Goal: Task Accomplishment & Management: Complete application form

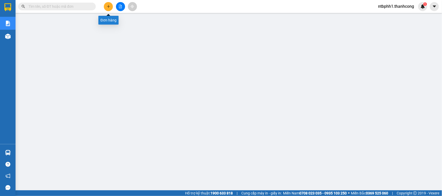
click at [108, 4] on button at bounding box center [108, 6] width 9 height 9
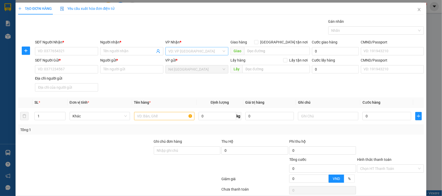
click at [196, 53] on input "search" at bounding box center [195, 51] width 53 height 8
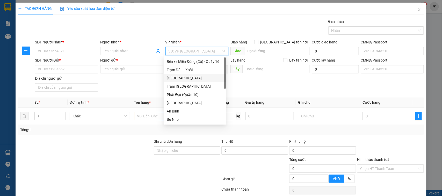
click at [196, 78] on div "[GEOGRAPHIC_DATA]" at bounding box center [195, 78] width 56 height 6
click at [336, 32] on div at bounding box center [374, 30] width 88 height 6
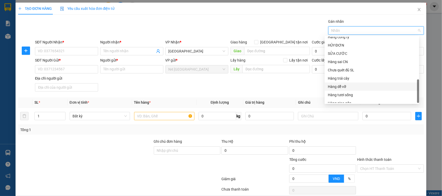
scroll to position [166, 0]
click at [343, 91] on div "Hàng tươi sống" at bounding box center [372, 91] width 88 height 6
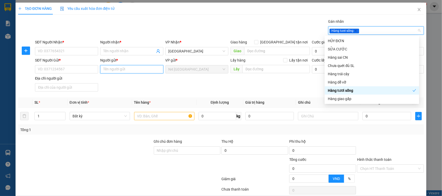
click at [128, 70] on input "Người gửi *" at bounding box center [131, 69] width 63 height 8
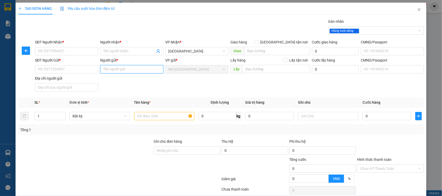
type input "h"
type input "t"
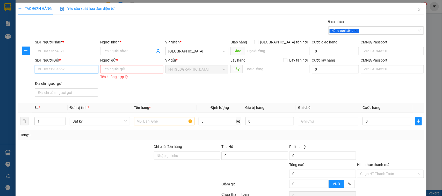
click at [77, 73] on input "SĐT Người Gửi *" at bounding box center [66, 69] width 63 height 8
type input "0938042525"
click at [107, 72] on input "Người gửi *" at bounding box center [131, 69] width 63 height 8
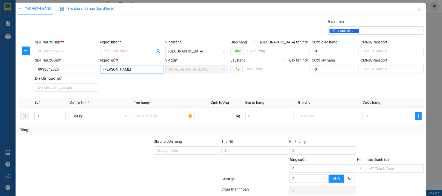
type input "[PERSON_NAME]"
click at [69, 53] on input "SĐT Người Nhận *" at bounding box center [66, 51] width 63 height 8
click at [159, 114] on input "text" at bounding box center [164, 116] width 60 height 8
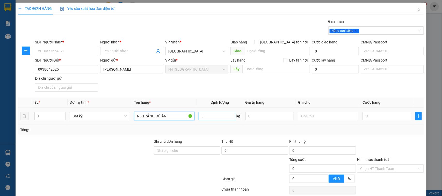
type input "NL TRẮNG ĐỒ ĂN"
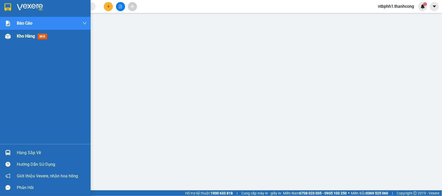
click at [10, 32] on div at bounding box center [7, 36] width 9 height 9
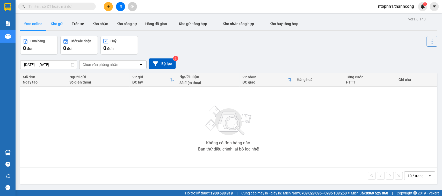
click at [59, 22] on button "Kho gửi" at bounding box center [57, 24] width 21 height 12
type input "[DATE] – [DATE]"
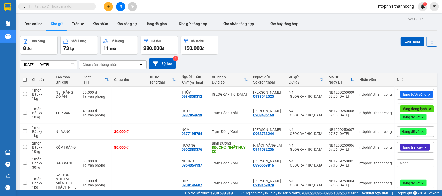
click at [428, 95] on icon at bounding box center [429, 95] width 2 height 2
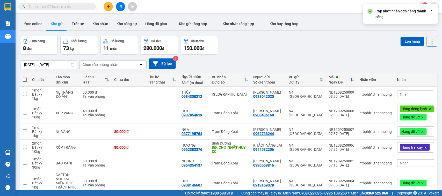
click at [409, 93] on div "Nhãn" at bounding box center [415, 95] width 37 height 8
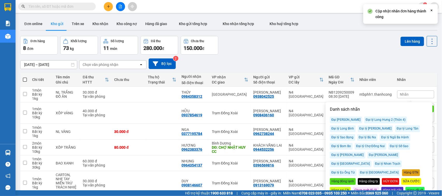
scroll to position [32, 0]
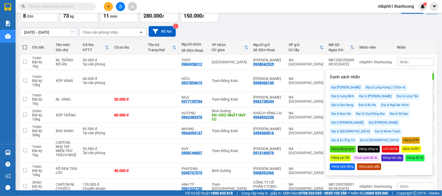
click at [356, 146] on div "Hàng đông lạnh" at bounding box center [343, 149] width 26 height 7
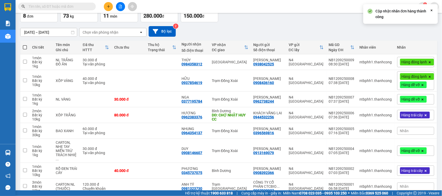
click at [369, 27] on div "10/09/2025 – 12/09/2025 Press the down arrow key to interact with the calendar …" at bounding box center [228, 31] width 417 height 11
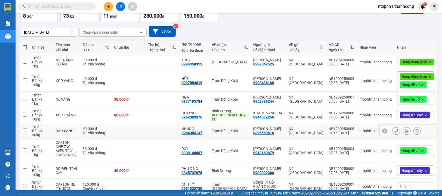
scroll to position [59, 0]
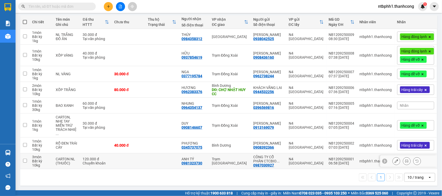
click at [192, 162] on div "0981323730" at bounding box center [192, 163] width 21 height 4
copy div "0981323730"
click at [195, 147] on div "0345737075" at bounding box center [192, 148] width 21 height 4
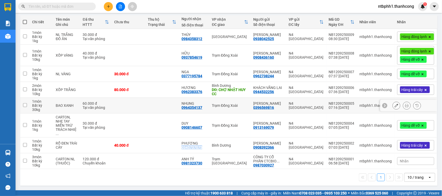
copy div "0345737075"
click at [194, 127] on div "0908146607" at bounding box center [192, 128] width 21 height 4
copy div "0908146607"
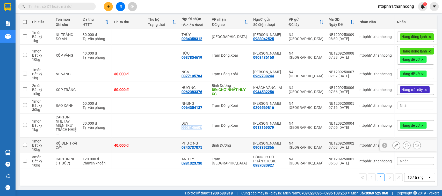
click at [25, 145] on input "checkbox" at bounding box center [25, 145] width 4 height 4
checkbox input "true"
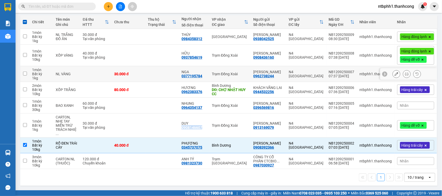
scroll to position [0, 0]
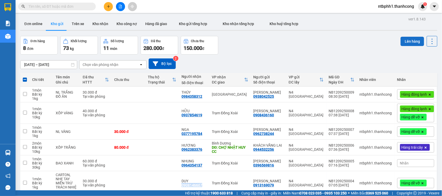
click at [404, 41] on button "Lên hàng" at bounding box center [413, 41] width 24 height 9
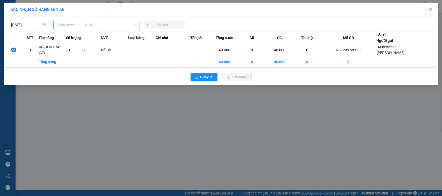
click at [80, 24] on span "Chọn tuyến - nhóm tuyến" at bounding box center [96, 25] width 80 height 8
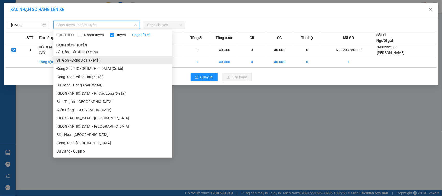
click at [85, 60] on li "Sài Gòn - Đồng Xoài (Xe tải)" at bounding box center [112, 60] width 119 height 8
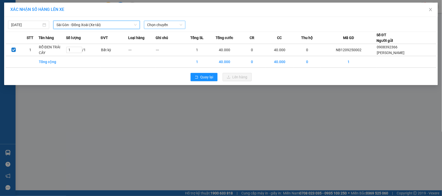
click at [157, 25] on span "Chọn chuyến" at bounding box center [164, 25] width 35 height 8
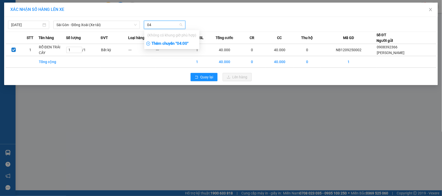
type input "045"
click at [160, 23] on input "045" at bounding box center [162, 25] width 31 height 8
click at [73, 25] on span "Sài Gòn - Đồng Xoài (Xe tải)" at bounding box center [96, 25] width 80 height 8
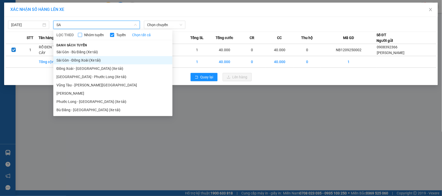
type input "S"
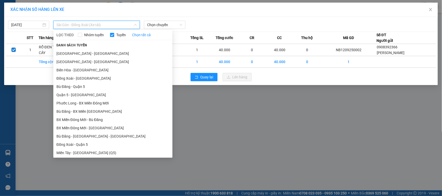
scroll to position [129, 0]
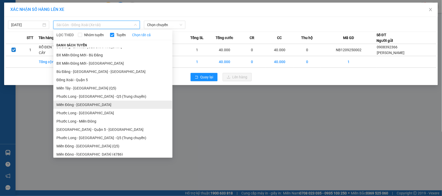
click at [82, 106] on li "Miền Đông - [GEOGRAPHIC_DATA]" at bounding box center [112, 105] width 119 height 8
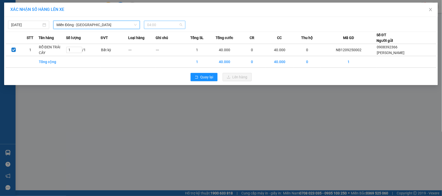
click at [160, 25] on span "04:00" at bounding box center [164, 25] width 35 height 8
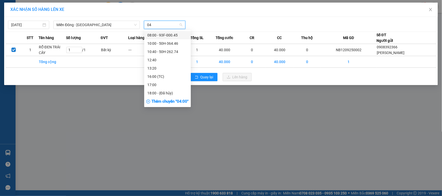
type input "045"
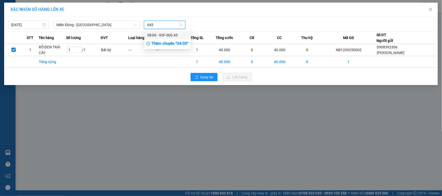
click at [162, 34] on div "08:00 - 93F-000.45" at bounding box center [167, 35] width 40 height 6
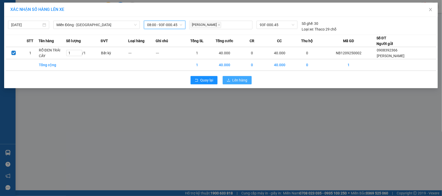
click at [237, 82] on span "Lên hàng" at bounding box center [240, 80] width 15 height 6
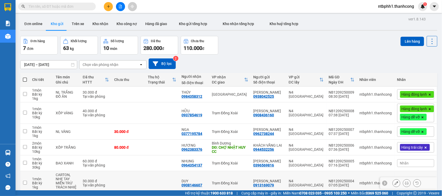
scroll to position [43, 0]
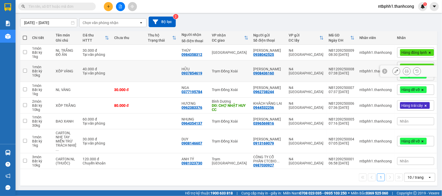
click at [193, 73] on div "0937854619" at bounding box center [192, 73] width 21 height 4
copy div "0937854619"
click at [192, 73] on div "0937854619" at bounding box center [192, 73] width 21 height 4
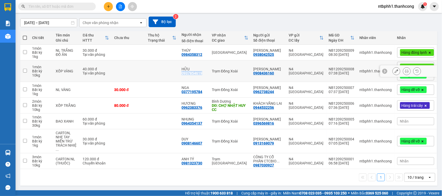
copy div "0937854619"
click at [269, 73] on div "0908436160" at bounding box center [264, 73] width 21 height 4
copy div "0908436160"
click at [26, 70] on input "checkbox" at bounding box center [25, 71] width 4 height 4
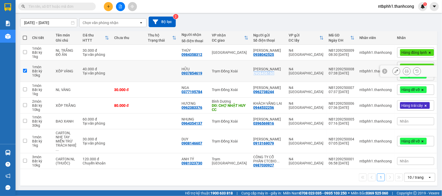
checkbox input "true"
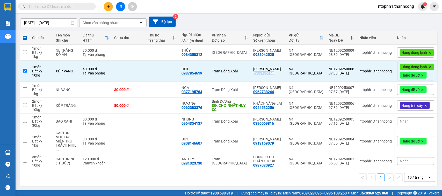
scroll to position [0, 0]
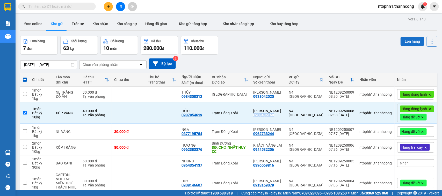
click at [405, 43] on button "Lên hàng" at bounding box center [413, 41] width 24 height 9
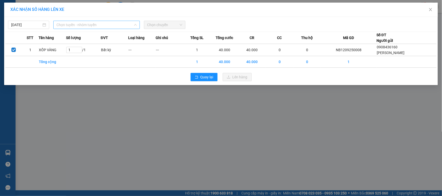
click at [70, 23] on span "Chọn tuyến - nhóm tuyến" at bounding box center [96, 25] width 80 height 8
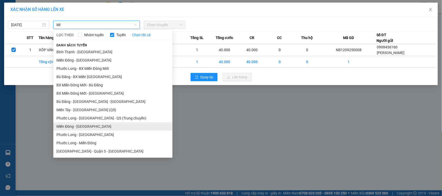
type input "MI"
click at [100, 126] on li "Miền Đông - [GEOGRAPHIC_DATA]" at bounding box center [112, 127] width 119 height 8
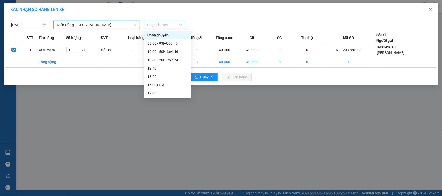
click at [168, 26] on span "Chọn chuyến" at bounding box center [164, 25] width 35 height 8
click at [170, 43] on div "08:00 - 93F-000.45" at bounding box center [167, 44] width 40 height 6
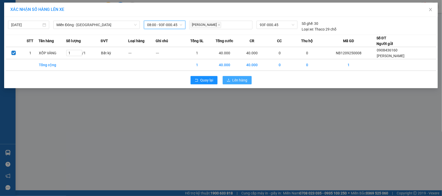
click at [235, 82] on span "Lên hàng" at bounding box center [240, 80] width 15 height 6
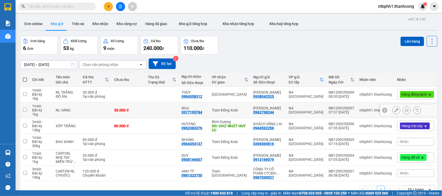
click at [191, 113] on div "0377195784" at bounding box center [192, 112] width 21 height 4
copy div "0377195784"
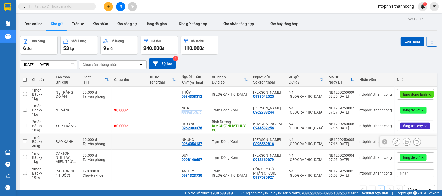
scroll to position [24, 0]
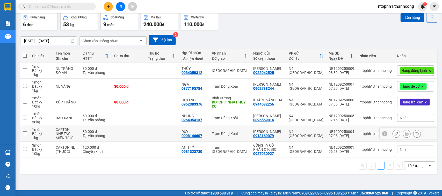
click at [190, 136] on div "0908146607" at bounding box center [192, 136] width 21 height 4
copy div "0908146607"
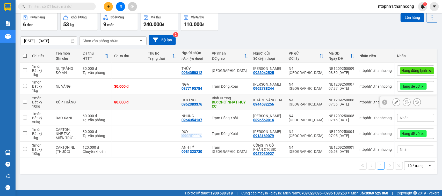
scroll to position [0, 0]
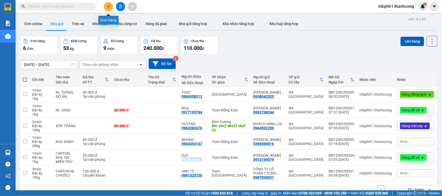
click at [106, 7] on button at bounding box center [108, 6] width 9 height 9
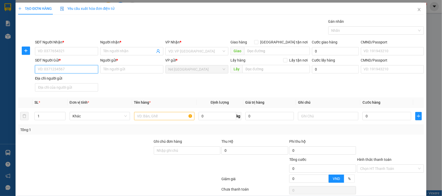
click at [73, 71] on input "SĐT Người Gửi *" at bounding box center [66, 69] width 63 height 8
type input "0937542852"
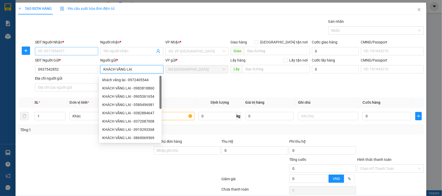
type input "KHÁCH VÃNG LAI"
click at [55, 51] on input "SĐT Người Nhận *" at bounding box center [66, 51] width 63 height 8
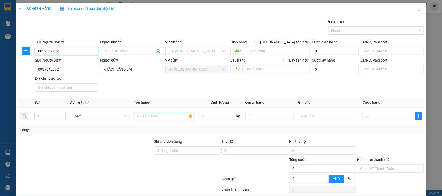
type input "0852057157"
type input "NINH"
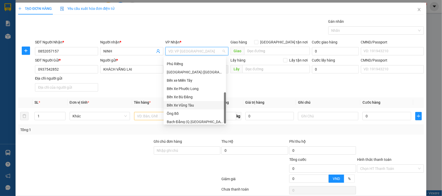
scroll to position [108, 0]
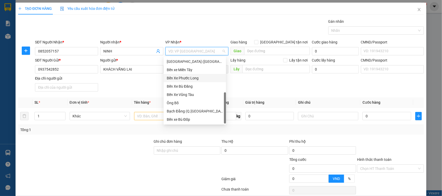
click at [184, 77] on div "Bến Xe Phước Long" at bounding box center [195, 78] width 56 height 6
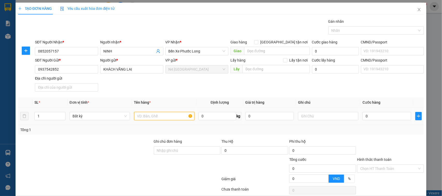
click at [143, 117] on input "text" at bounding box center [164, 116] width 60 height 8
type input "XỐP VÀNG"
click at [199, 120] on input "0" at bounding box center [218, 116] width 38 height 8
type input "20"
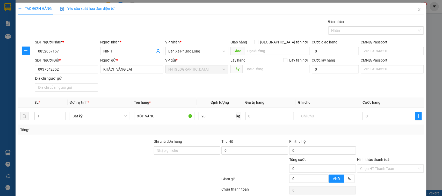
click at [198, 169] on div at bounding box center [187, 166] width 68 height 18
type input "50.000"
click at [345, 31] on div at bounding box center [374, 30] width 88 height 6
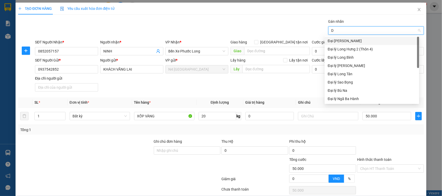
type input "D"
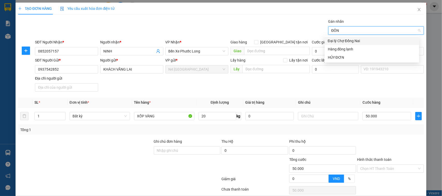
type input "ĐÔNG"
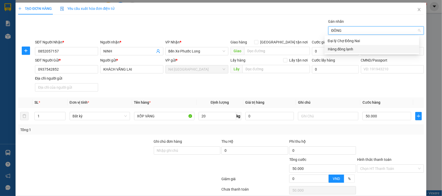
click at [350, 50] on div "Hàng đông lạnh" at bounding box center [372, 49] width 88 height 6
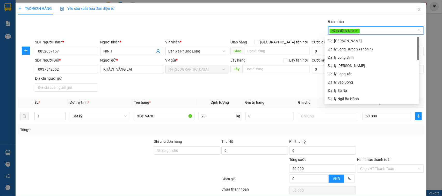
click at [249, 92] on div "SĐT Người Gửi * 0937542852 Người gửi * KHÁCH VÃNG LAI VP gửi * N4 Bình Phước Lấ…" at bounding box center [229, 75] width 391 height 36
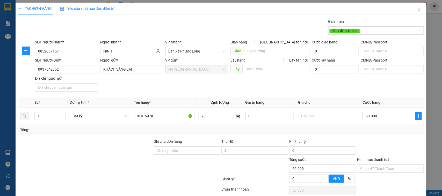
scroll to position [22, 0]
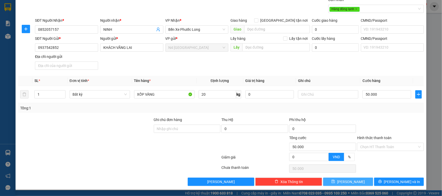
click at [343, 184] on button "[PERSON_NAME]" at bounding box center [348, 182] width 50 height 8
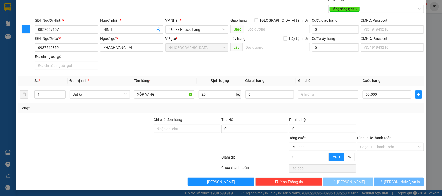
type input "0"
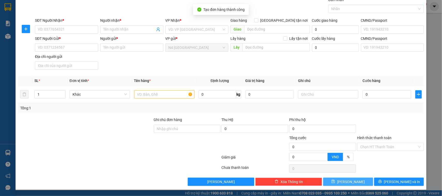
scroll to position [0, 0]
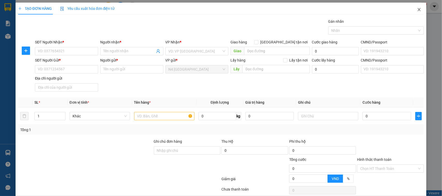
click at [415, 6] on span "Close" at bounding box center [419, 10] width 15 height 15
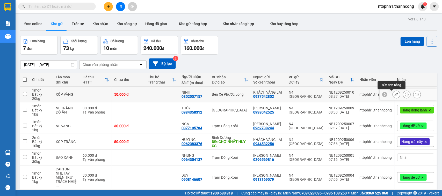
click at [395, 96] on icon at bounding box center [397, 95] width 4 height 4
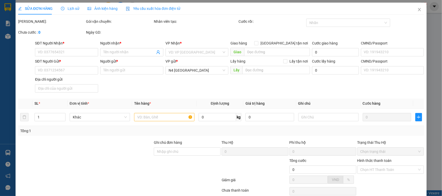
type input "0852057157"
type input "NINH"
type input "0937542852"
type input "KHÁCH VÃNG LAI"
type input "50.000"
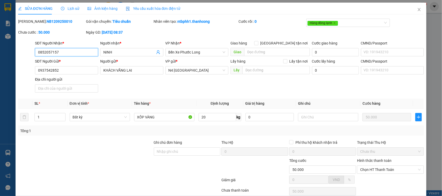
scroll to position [23, 0]
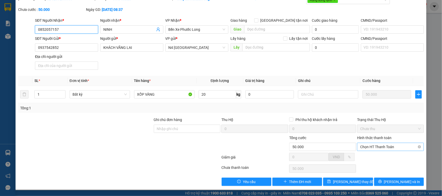
click at [371, 143] on span "Chọn HT Thanh Toán" at bounding box center [390, 147] width 61 height 8
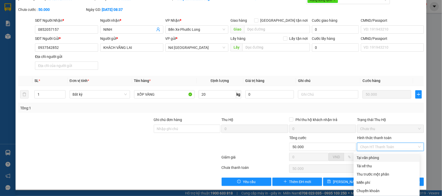
click at [375, 159] on div "Tại văn phòng" at bounding box center [387, 158] width 60 height 6
type input "0"
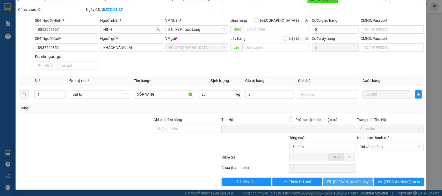
click at [340, 183] on span "Lưu thay đổi" at bounding box center [353, 182] width 41 height 6
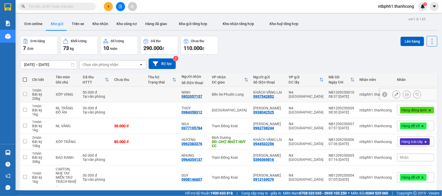
scroll to position [37, 0]
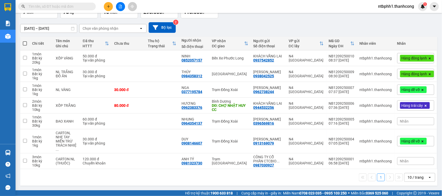
click at [404, 162] on div "Nhãn" at bounding box center [415, 161] width 37 height 8
click at [291, 182] on div "1 10 / trang open" at bounding box center [228, 177] width 413 height 9
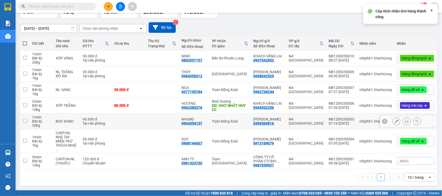
scroll to position [0, 0]
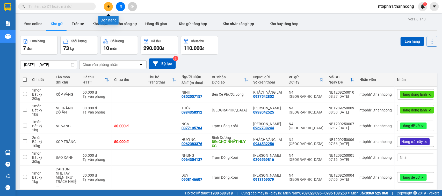
click at [107, 7] on icon "plus" at bounding box center [109, 7] width 4 height 4
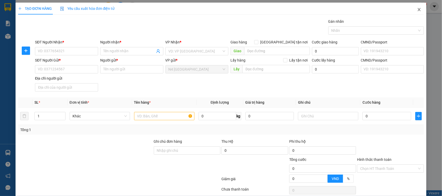
click at [417, 10] on icon "close" at bounding box center [419, 10] width 4 height 4
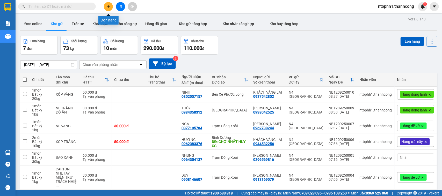
click at [107, 5] on icon "plus" at bounding box center [109, 7] width 4 height 4
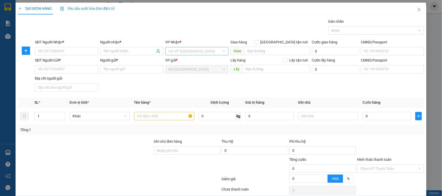
click at [182, 52] on input "search" at bounding box center [195, 51] width 53 height 8
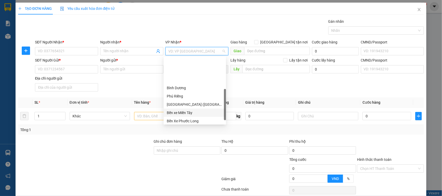
scroll to position [97, 0]
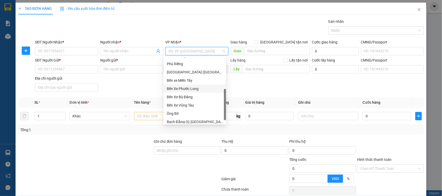
click at [191, 89] on div "Bến Xe Phước Long" at bounding box center [195, 89] width 56 height 6
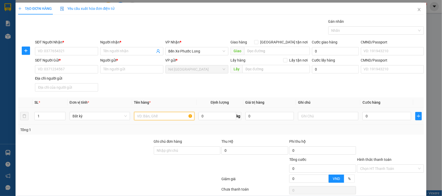
click at [150, 115] on input "text" at bounding box center [164, 116] width 60 height 8
type input "XỐP TRẮNG KV"
click at [199, 117] on input "0" at bounding box center [218, 116] width 38 height 8
type input "30"
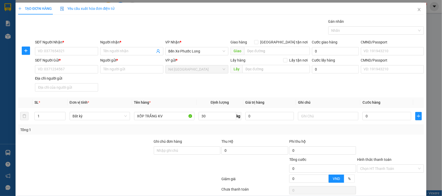
click at [189, 173] on div at bounding box center [187, 166] width 68 height 18
type input "60.000"
click at [205, 118] on input "30" at bounding box center [218, 116] width 38 height 8
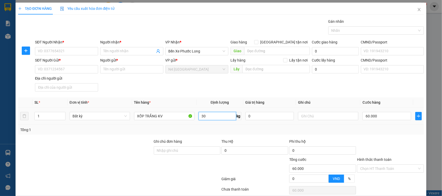
click at [205, 118] on input "30" at bounding box center [218, 116] width 38 height 8
type input "40"
click at [189, 171] on div at bounding box center [187, 166] width 68 height 18
type input "70.000"
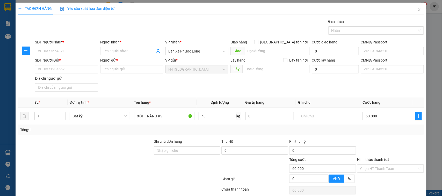
type input "70.000"
click at [113, 51] on input "Người nhận *" at bounding box center [129, 51] width 52 height 6
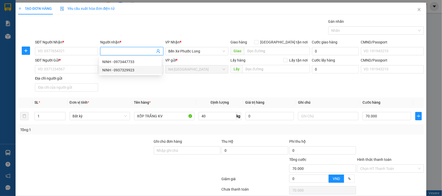
click at [134, 83] on div "SĐT Người Gửi * VD: 0371234567 Người gửi * Tên người gửi VP gửi * N4 Bình Phước…" at bounding box center [229, 75] width 391 height 36
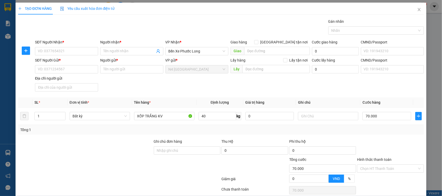
click at [135, 82] on div "SĐT Người Gửi * VD: 0371234567 Người gửi * Tên người gửi VP gửi * N4 Bình Phước…" at bounding box center [229, 75] width 391 height 36
click at [131, 68] on input "Người gửi *" at bounding box center [131, 69] width 63 height 8
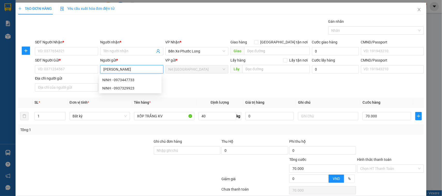
type input "[PERSON_NAME]"
click at [124, 80] on div "NGUYỄN NGỌC DUNG - 0902539481" at bounding box center [130, 80] width 56 height 6
type input "0902539481"
type input "[PERSON_NAME]"
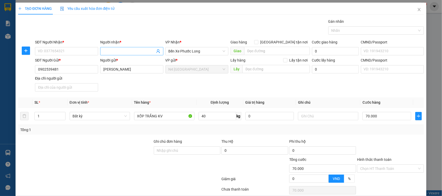
click at [109, 50] on input "Người nhận *" at bounding box center [129, 51] width 52 height 6
click at [58, 50] on input "SĐT Người Nhận *" at bounding box center [66, 51] width 63 height 8
paste input "0355213681"
type input "0355213681"
click at [116, 49] on input "Người nhận *" at bounding box center [129, 51] width 52 height 6
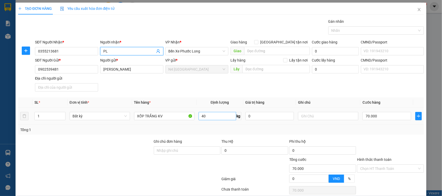
type input "PL"
click at [210, 118] on input "40" at bounding box center [218, 116] width 38 height 8
click at [186, 162] on div at bounding box center [187, 166] width 68 height 18
click at [352, 29] on div at bounding box center [374, 30] width 88 height 6
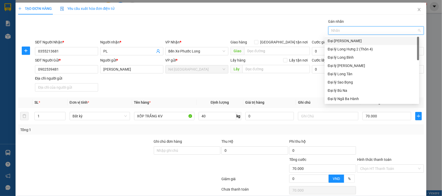
type input "D"
type input "ĐO"
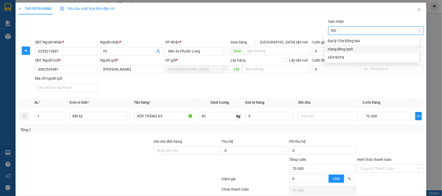
click at [346, 48] on div "Hàng đông lạnh" at bounding box center [372, 49] width 88 height 6
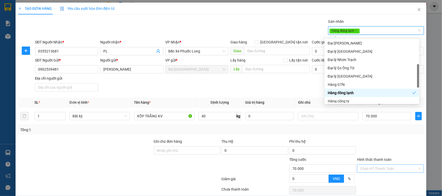
scroll to position [22, 0]
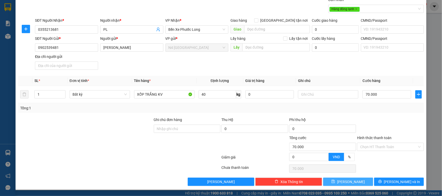
click at [346, 183] on span "[PERSON_NAME]" at bounding box center [351, 182] width 28 height 6
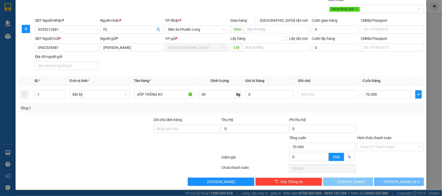
type input "0"
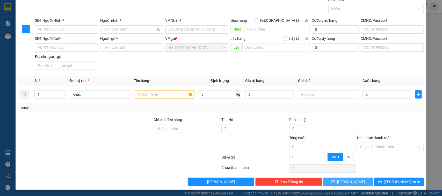
scroll to position [0, 0]
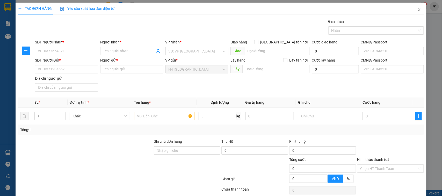
click at [417, 10] on span "Close" at bounding box center [419, 10] width 15 height 15
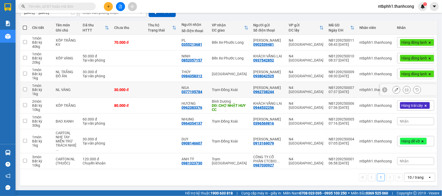
scroll to position [20, 0]
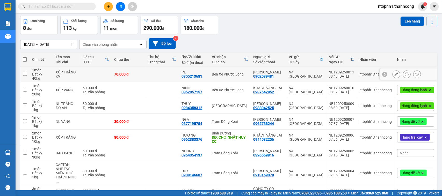
click at [395, 75] on icon at bounding box center [397, 75] width 4 height 4
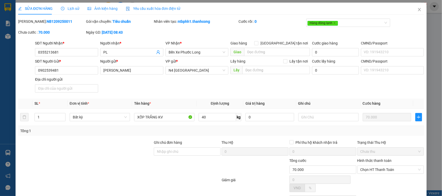
type input "0355213681"
type input "PL"
type input "0902539481"
type input "[PERSON_NAME]"
type input "70.000"
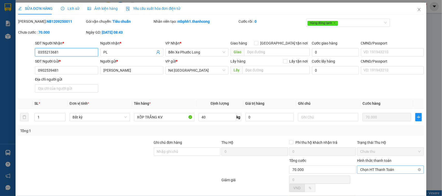
click at [369, 169] on span "Chọn HT Thanh Toán" at bounding box center [390, 170] width 61 height 8
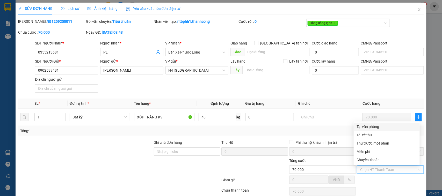
click at [362, 126] on div "Tại văn phòng" at bounding box center [387, 127] width 60 height 6
type input "0"
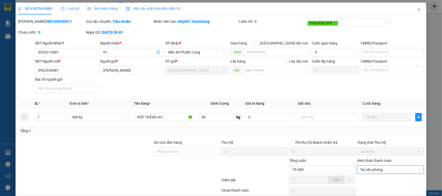
scroll to position [23, 0]
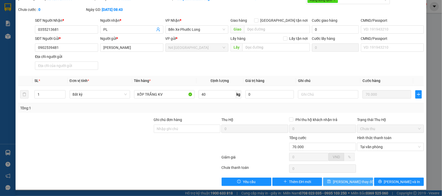
click at [331, 183] on icon "save" at bounding box center [329, 182] width 4 height 4
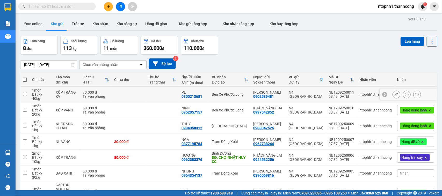
click at [25, 92] on input "checkbox" at bounding box center [25, 94] width 4 height 4
checkbox input "true"
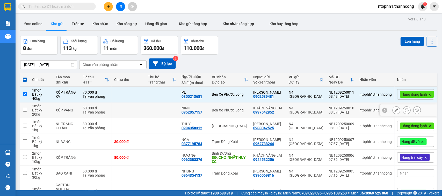
click at [24, 111] on input "checkbox" at bounding box center [25, 110] width 4 height 4
checkbox input "true"
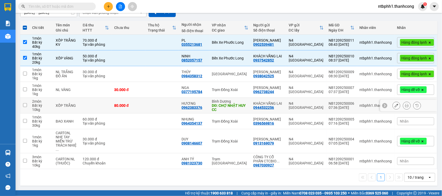
scroll to position [20, 0]
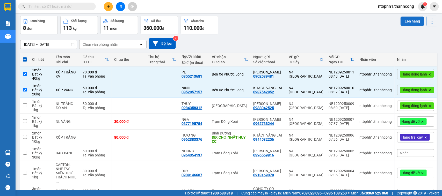
click at [403, 19] on button "Lên hàng" at bounding box center [413, 21] width 24 height 9
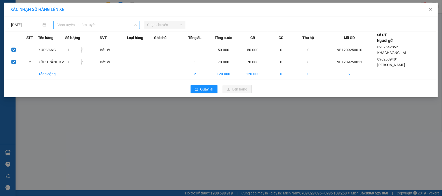
click at [78, 26] on span "Chọn tuyến - nhóm tuyến" at bounding box center [96, 25] width 80 height 8
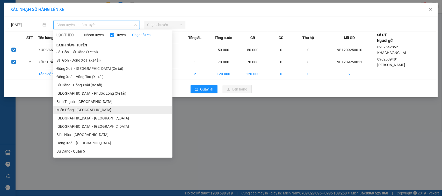
click at [88, 110] on li "Miền Đông - [GEOGRAPHIC_DATA]" at bounding box center [112, 110] width 119 height 8
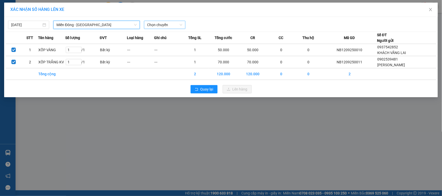
click at [153, 25] on span "Chọn chuyến" at bounding box center [164, 25] width 35 height 8
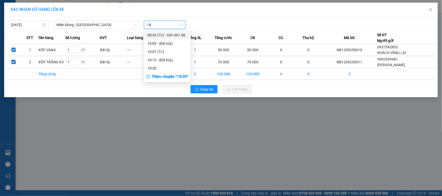
type input "180"
click at [175, 36] on div "08:30 (TC) - 93F-001.80" at bounding box center [167, 35] width 40 height 6
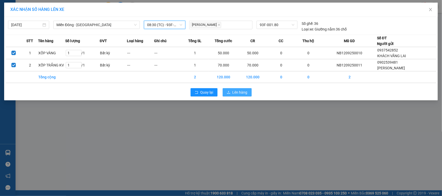
click at [243, 93] on span "Lên hàng" at bounding box center [240, 93] width 15 height 6
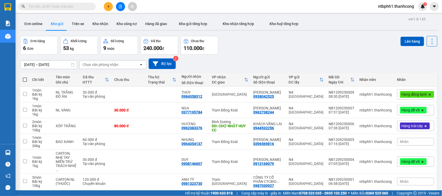
click at [57, 21] on button "Kho gửi" at bounding box center [57, 24] width 21 height 12
click at [73, 23] on button "Trên xe" at bounding box center [78, 24] width 21 height 12
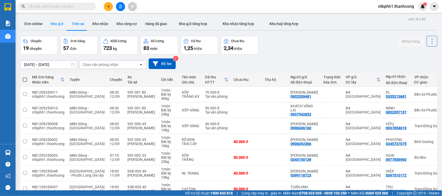
click at [59, 24] on button "Kho gửi" at bounding box center [57, 24] width 21 height 12
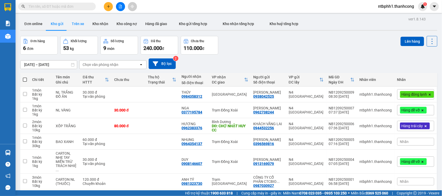
click at [76, 23] on button "Trên xe" at bounding box center [78, 24] width 21 height 12
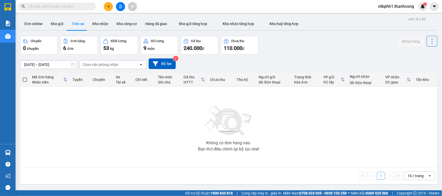
click at [76, 24] on button "Trên xe" at bounding box center [78, 24] width 21 height 12
click at [88, 63] on div "Chọn văn phòng nhận" at bounding box center [101, 64] width 36 height 5
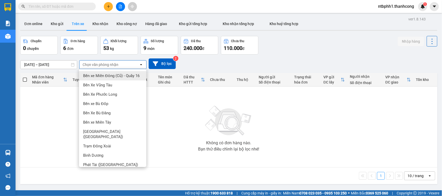
click at [45, 98] on div "Không có đơn hàng nào. Bạn thử điều chỉnh lại bộ lọc nhé!" at bounding box center [229, 127] width 412 height 78
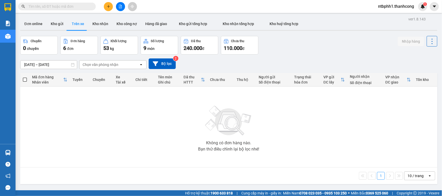
click at [46, 67] on div "ver 1.8.143 Đơn online Kho gửi Trên xe Kho nhận Kho công nợ Hàng đã giao Kho gử…" at bounding box center [228, 114] width 421 height 196
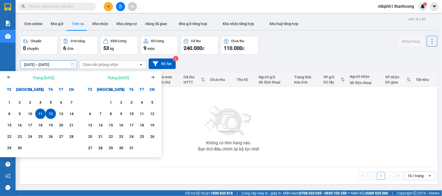
click at [25, 65] on input "[DATE] – [DATE]" at bounding box center [48, 65] width 56 height 8
click at [52, 112] on div "12" at bounding box center [50, 114] width 7 height 6
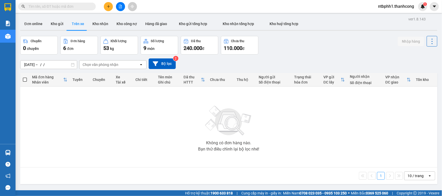
click at [125, 165] on div "Không có đơn hàng nào. Bạn thử điều chỉnh lại bộ lọc nhé!" at bounding box center [229, 127] width 412 height 78
click at [95, 23] on button "Kho nhận" at bounding box center [100, 24] width 24 height 12
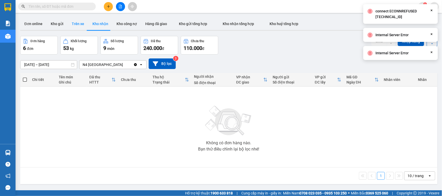
click at [79, 25] on button "Trên xe" at bounding box center [78, 24] width 21 height 12
type input "[DATE] – [DATE]"
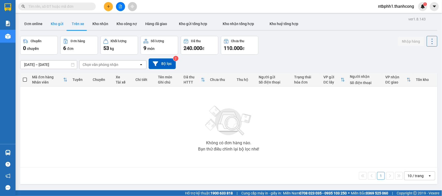
click at [56, 25] on button "Kho gửi" at bounding box center [57, 24] width 21 height 12
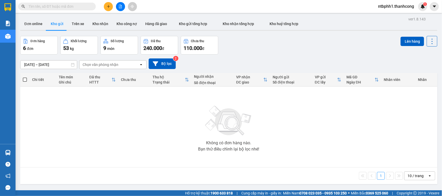
click at [56, 25] on button "Kho gửi" at bounding box center [57, 24] width 21 height 12
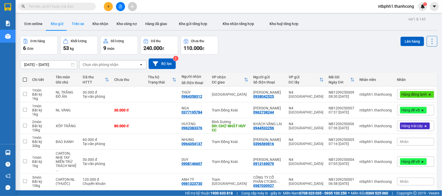
click at [82, 23] on button "Trên xe" at bounding box center [78, 24] width 21 height 12
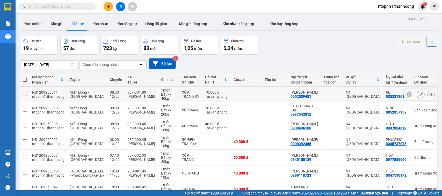
click at [25, 95] on input "checkbox" at bounding box center [25, 94] width 4 height 4
checkbox input "true"
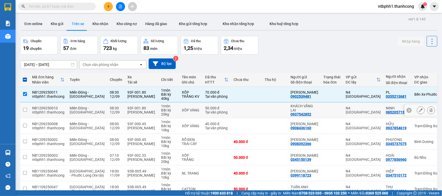
click at [27, 110] on td at bounding box center [24, 111] width 9 height 16
checkbox input "true"
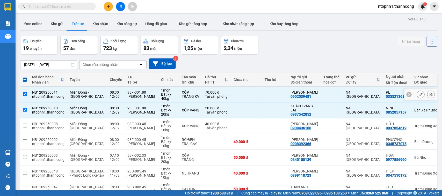
click at [408, 95] on icon at bounding box center [409, 94] width 2 height 3
click at [25, 80] on span at bounding box center [25, 80] width 4 height 4
click at [25, 77] on input "checkbox" at bounding box center [25, 77] width 0 height 0
checkbox input "true"
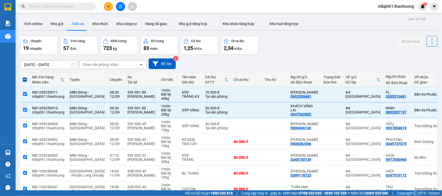
checkbox input "true"
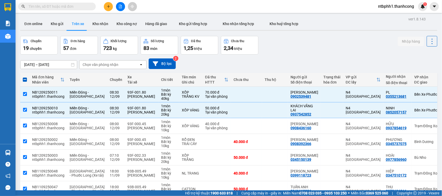
checkbox input "true"
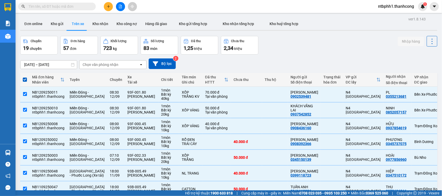
click at [25, 80] on span at bounding box center [25, 80] width 4 height 4
click at [25, 77] on input "checkbox" at bounding box center [25, 77] width 0 height 0
checkbox input "false"
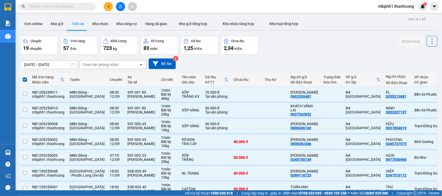
checkbox input "false"
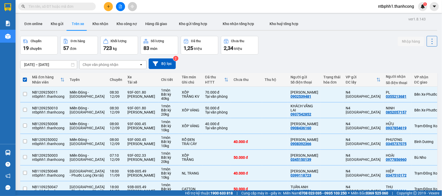
checkbox input "false"
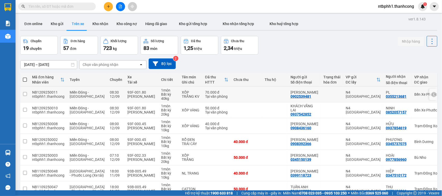
click at [23, 95] on input "checkbox" at bounding box center [25, 94] width 4 height 4
checkbox input "true"
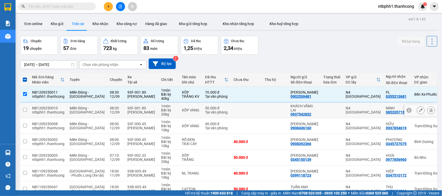
click at [25, 110] on input "checkbox" at bounding box center [25, 110] width 4 height 4
checkbox input "true"
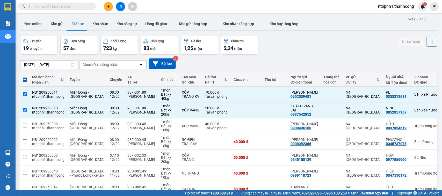
click at [429, 41] on icon at bounding box center [432, 41] width 7 height 7
drag, startPoint x: 312, startPoint y: 97, endPoint x: 290, endPoint y: 97, distance: 21.2
click at [291, 97] on div "0902539481" at bounding box center [301, 97] width 21 height 4
click at [162, 97] on td "1 món Bất kỳ 40 kg" at bounding box center [169, 95] width 21 height 16
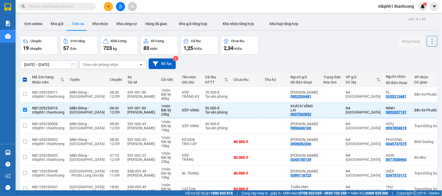
click at [110, 83] on div "Chuyến" at bounding box center [116, 80] width 12 height 10
click at [24, 95] on input "checkbox" at bounding box center [25, 94] width 4 height 4
checkbox input "true"
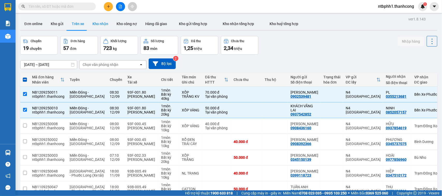
click at [95, 23] on button "Kho nhận" at bounding box center [100, 24] width 24 height 12
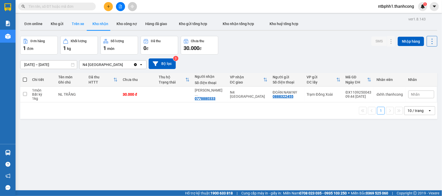
click at [73, 26] on button "Trên xe" at bounding box center [78, 24] width 21 height 12
type input "[DATE] – [DATE]"
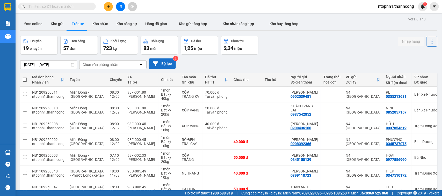
click at [166, 61] on button "Bộ lọc" at bounding box center [162, 64] width 27 height 11
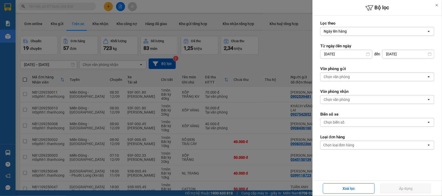
click at [344, 100] on div "Chọn văn phòng" at bounding box center [337, 99] width 26 height 5
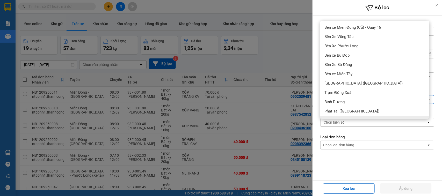
click at [345, 123] on div "Chọn biển số" at bounding box center [374, 122] width 106 height 8
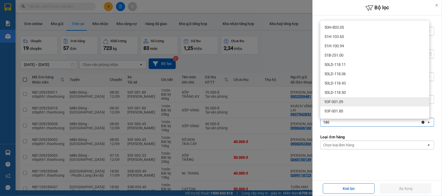
type input "180"
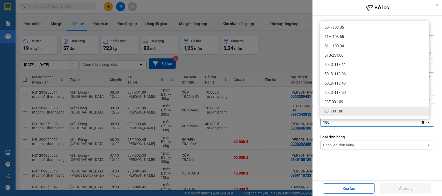
click at [353, 110] on div "93F-001.80" at bounding box center [374, 111] width 109 height 9
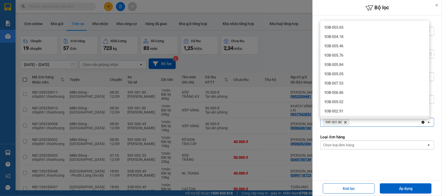
click at [354, 147] on div "Chọn loại đơn hàng" at bounding box center [338, 145] width 31 height 5
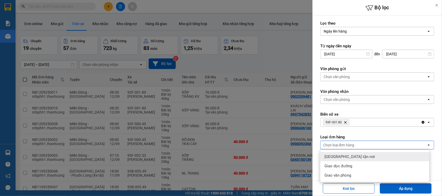
click at [354, 147] on div "Chọn loại đơn hàng" at bounding box center [338, 145] width 31 height 5
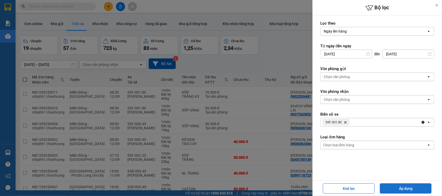
click at [390, 187] on button "Áp dụng" at bounding box center [406, 189] width 52 height 10
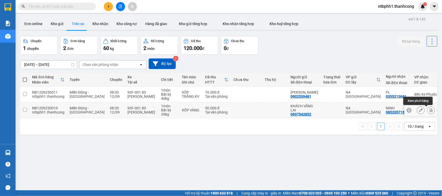
click at [429, 110] on icon at bounding box center [431, 111] width 4 height 4
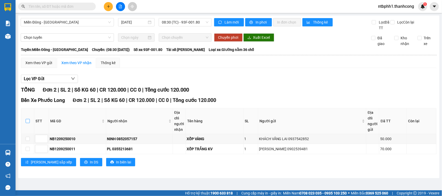
click at [28, 122] on input "checkbox" at bounding box center [28, 121] width 4 height 4
checkbox input "true"
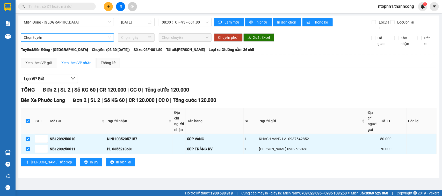
click at [63, 40] on span "Chọn tuyến" at bounding box center [67, 38] width 87 height 8
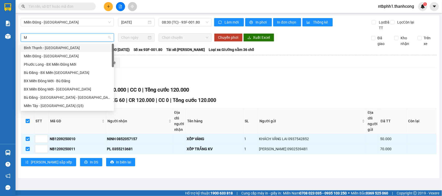
type input "MI"
click at [62, 58] on div "Miền Đông - [GEOGRAPHIC_DATA]" at bounding box center [67, 56] width 87 height 6
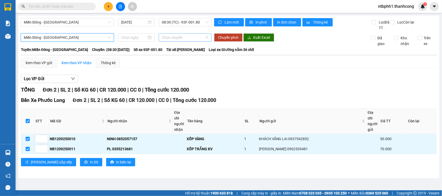
click at [163, 38] on span "Chọn chuyến" at bounding box center [185, 38] width 46 height 8
click at [143, 37] on input at bounding box center [134, 38] width 26 height 6
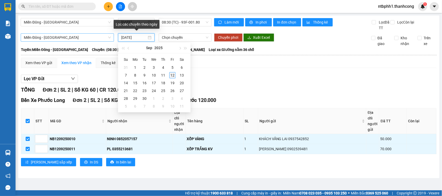
type input "[DATE]"
click at [172, 73] on div "12" at bounding box center [172, 75] width 6 height 6
type input "[DATE]"
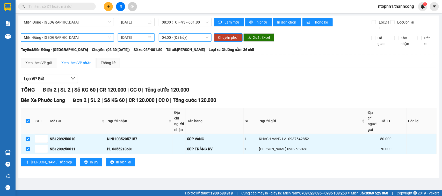
click at [172, 37] on span "04:00 - (Đã hủy)" at bounding box center [185, 38] width 46 height 8
click at [147, 174] on div "[GEOGRAPHIC_DATA] - [GEOGRAPHIC_DATA] [DATE] 08:30 (TC) - 93F-001.80 Làm mới In…" at bounding box center [228, 97] width 421 height 163
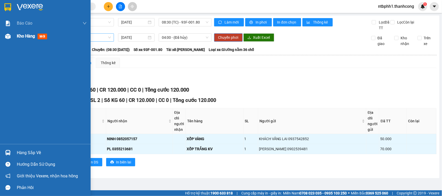
click at [17, 38] on span "Kho hàng" at bounding box center [26, 36] width 18 height 5
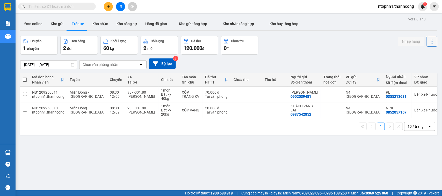
click at [429, 40] on icon at bounding box center [432, 41] width 7 height 7
click at [77, 22] on button "Trên xe" at bounding box center [78, 24] width 21 height 12
click at [56, 24] on button "Kho gửi" at bounding box center [57, 24] width 21 height 12
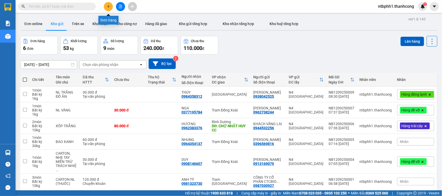
click at [107, 4] on button at bounding box center [108, 6] width 9 height 9
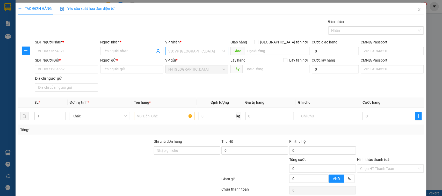
click at [197, 53] on input "search" at bounding box center [195, 51] width 53 height 8
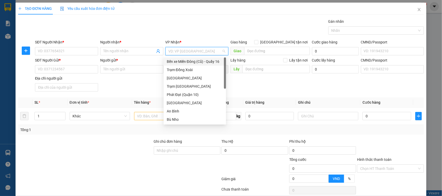
type input "D"
type input "Đ"
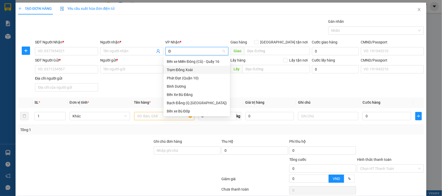
click at [191, 69] on div "Trạm Đồng Xoài" at bounding box center [197, 70] width 60 height 6
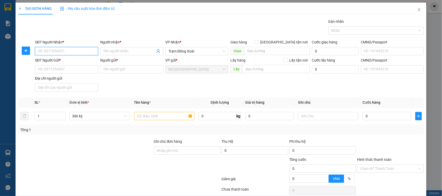
click at [77, 51] on input "SĐT Người Nhận *" at bounding box center [66, 51] width 63 height 8
click at [109, 49] on input "Người nhận *" at bounding box center [129, 51] width 52 height 6
click at [78, 51] on input "SĐT Người Nhận *" at bounding box center [66, 51] width 63 height 8
click at [104, 67] on input "Người gửi *" at bounding box center [131, 69] width 63 height 8
click at [44, 69] on input "SĐT Người Gửi *" at bounding box center [66, 69] width 63 height 8
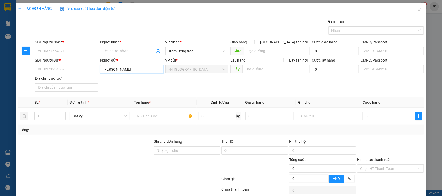
click at [139, 68] on input "[PERSON_NAME]" at bounding box center [131, 69] width 63 height 8
type input "[PERSON_NAME]"
click at [117, 51] on input "Người nhận *" at bounding box center [129, 51] width 52 height 6
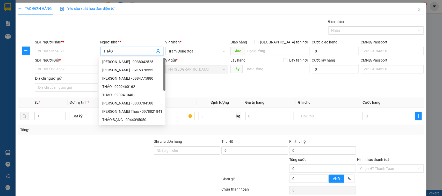
type input "THẢO"
click at [78, 51] on input "SĐT Người Nhận *" at bounding box center [66, 51] width 63 height 8
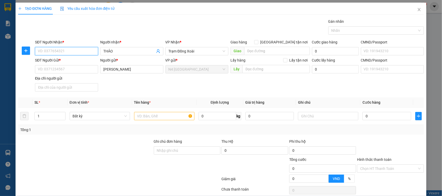
click at [69, 52] on input "SĐT Người Nhận *" at bounding box center [66, 51] width 63 height 8
paste input "0979495239"
type input "0979495239"
click at [75, 69] on input "SĐT Người Gửi *" at bounding box center [66, 69] width 63 height 8
paste input "0981326832"
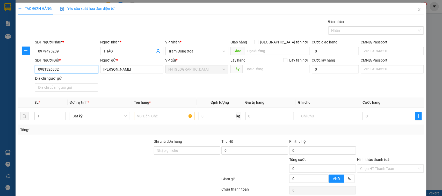
type input "0981326832"
click at [154, 117] on input "text" at bounding box center [164, 116] width 60 height 8
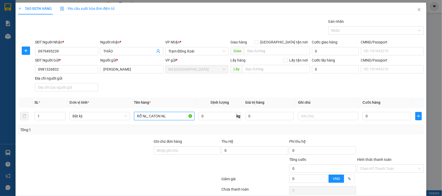
type input "RỖ NL, CATON NL"
click at [84, 150] on div at bounding box center [86, 148] width 136 height 18
click at [205, 119] on input "0" at bounding box center [218, 116] width 38 height 8
type input "4"
click at [48, 114] on input "1" at bounding box center [50, 116] width 31 height 8
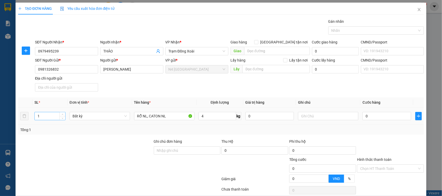
click at [48, 114] on input "1" at bounding box center [50, 116] width 31 height 8
type input "40.000"
type input "2"
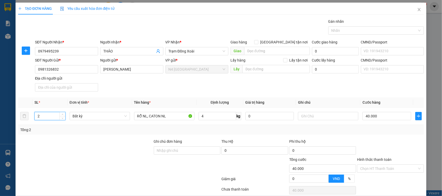
click at [102, 163] on div at bounding box center [86, 166] width 136 height 18
type input "80.000"
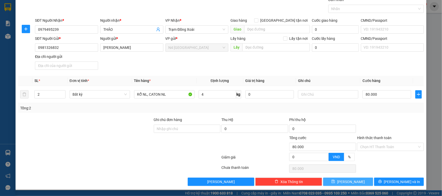
click at [336, 182] on button "[PERSON_NAME]" at bounding box center [348, 182] width 50 height 8
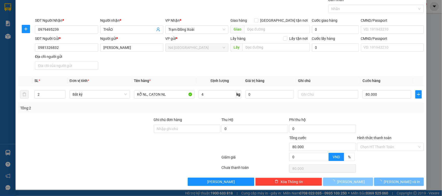
type input "1"
type input "0"
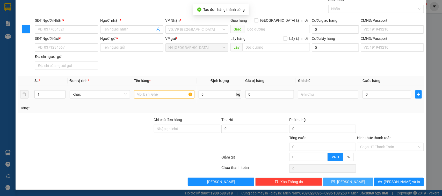
scroll to position [0, 0]
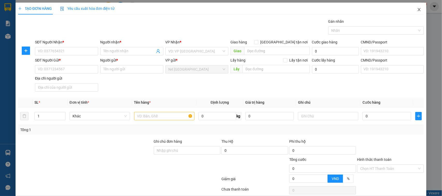
click at [417, 10] on icon "close" at bounding box center [419, 10] width 4 height 4
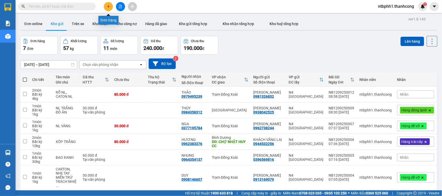
click at [104, 5] on button at bounding box center [108, 6] width 9 height 9
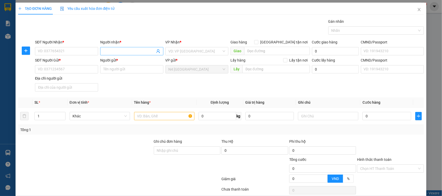
click at [123, 50] on input "Người nhận *" at bounding box center [129, 51] width 52 height 6
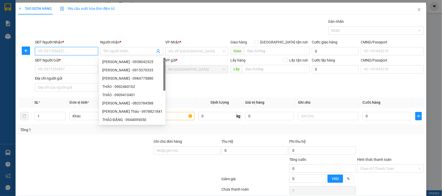
click at [64, 50] on input "SĐT Người Nhận *" at bounding box center [66, 51] width 63 height 8
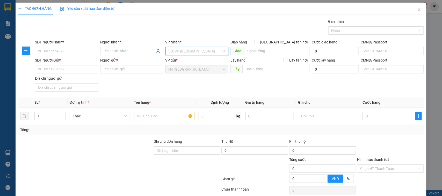
click at [210, 51] on input "search" at bounding box center [195, 51] width 53 height 8
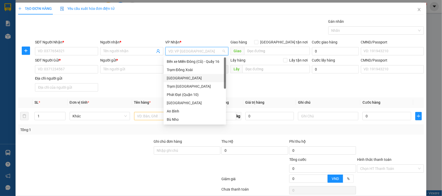
click at [191, 81] on div "[GEOGRAPHIC_DATA]" at bounding box center [195, 78] width 56 height 6
click at [109, 51] on input "Người nhận *" at bounding box center [129, 51] width 52 height 6
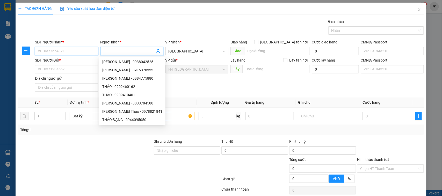
click at [59, 49] on input "SĐT Người Nhận *" at bounding box center [66, 51] width 63 height 8
paste input "0974.191.080"
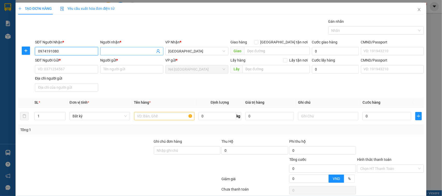
type input "0974191080"
click at [121, 49] on input "Người nhận *" at bounding box center [129, 51] width 52 height 6
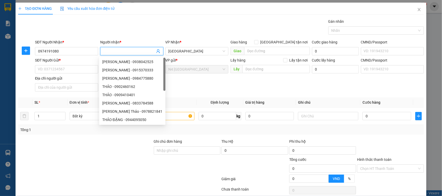
type input "H"
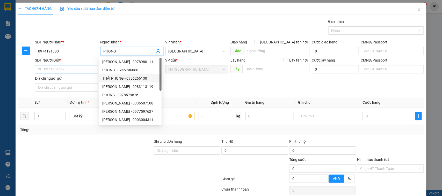
type input "PHONG"
click at [75, 69] on input "SĐT Người Gửi *" at bounding box center [66, 69] width 63 height 8
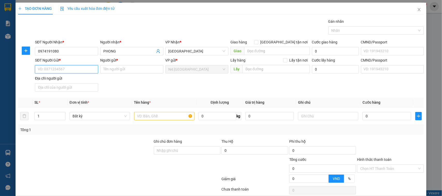
paste input "0976105636"
type input "0976105636"
click at [109, 69] on input "Người gửi *" at bounding box center [131, 69] width 63 height 8
type input "H"
type input "CÔNG TY HẢI ÂU"
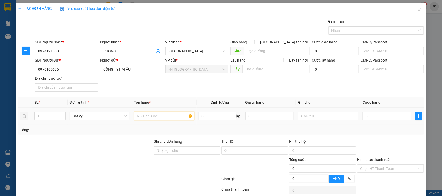
click at [159, 117] on input "text" at bounding box center [164, 116] width 60 height 8
type input "CATON"
click at [208, 117] on input "0" at bounding box center [218, 116] width 38 height 8
type input "2"
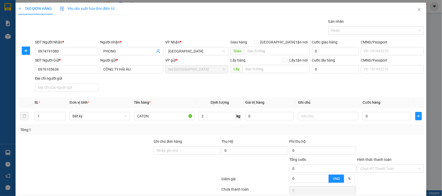
click at [191, 174] on div at bounding box center [187, 166] width 68 height 18
type input "40.000"
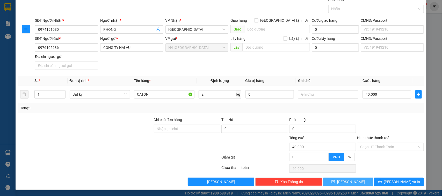
click at [335, 182] on icon "save" at bounding box center [334, 182] width 4 height 4
type input "0"
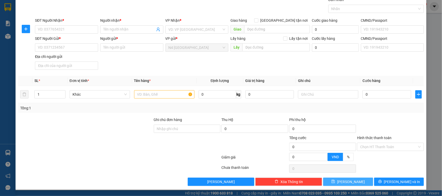
scroll to position [0, 0]
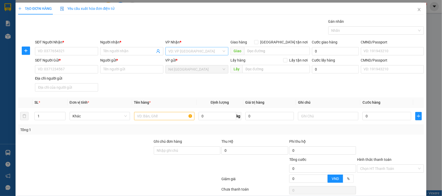
click at [191, 52] on input "search" at bounding box center [195, 51] width 53 height 8
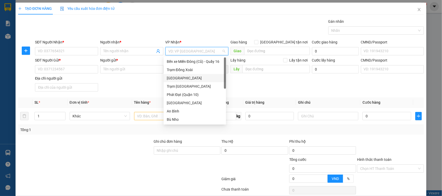
click at [190, 81] on div "[GEOGRAPHIC_DATA]" at bounding box center [195, 78] width 56 height 6
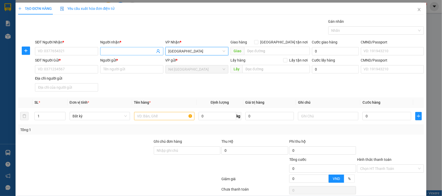
click at [111, 54] on span at bounding box center [131, 51] width 63 height 8
click at [68, 51] on input "SĐT Người Nhận *" at bounding box center [66, 51] width 63 height 8
paste input "0889089169"
type input "0889089169"
click at [104, 52] on input "Người nhận *" at bounding box center [129, 51] width 52 height 6
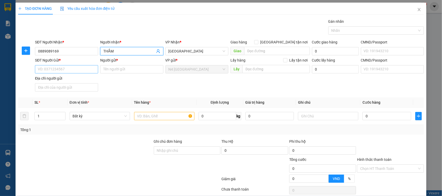
type input "THẮM"
click at [63, 70] on input "SĐT Người Gửi *" at bounding box center [66, 69] width 63 height 8
paste input "0973374547"
type input "0973374547"
click at [120, 71] on input "Người gửi *" at bounding box center [131, 69] width 63 height 8
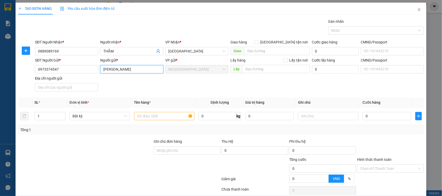
type input "[PERSON_NAME]"
click at [179, 79] on div "SĐT Người Gửi * 0973374547 Người gửi * [PERSON_NAME] [PERSON_NAME] VP gửi * N4 …" at bounding box center [229, 75] width 391 height 36
click at [154, 117] on input "text" at bounding box center [164, 116] width 60 height 8
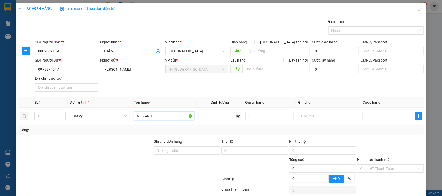
type input "NL XANH"
click at [201, 118] on input "0" at bounding box center [218, 116] width 38 height 8
type input "4"
click at [176, 167] on div at bounding box center [187, 166] width 68 height 18
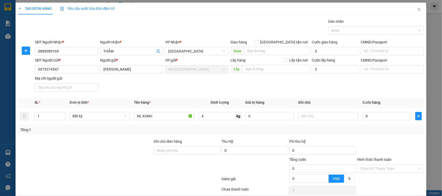
type input "40.000"
click at [344, 32] on div at bounding box center [374, 30] width 88 height 6
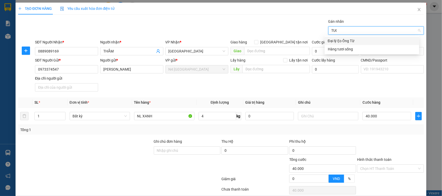
type input "TUOI"
click at [347, 39] on div "Hàng tươi sống" at bounding box center [372, 41] width 88 height 6
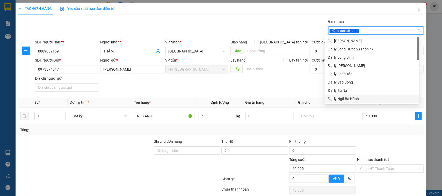
scroll to position [22, 0]
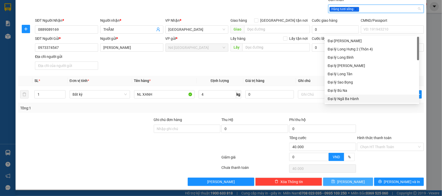
click at [335, 182] on button "[PERSON_NAME]" at bounding box center [348, 182] width 50 height 8
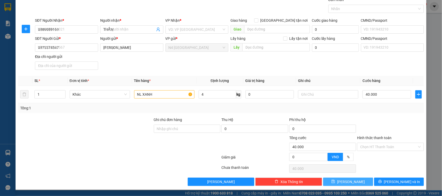
type input "0"
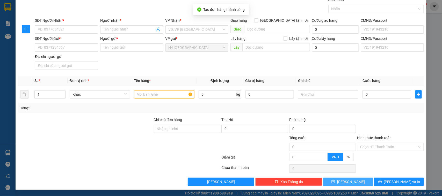
scroll to position [0, 0]
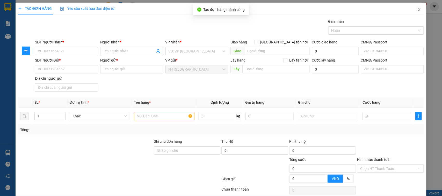
click at [417, 12] on icon "close" at bounding box center [419, 10] width 4 height 4
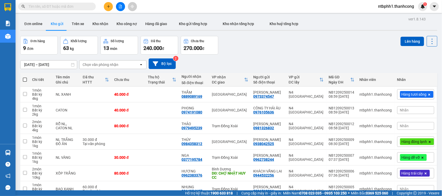
click at [400, 126] on span "Nhãn" at bounding box center [404, 126] width 9 height 4
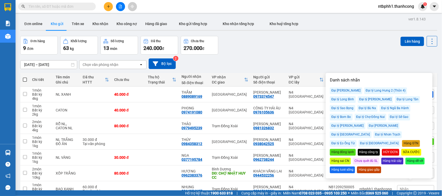
click at [382, 158] on div "Hàng trái cây" at bounding box center [393, 161] width 22 height 7
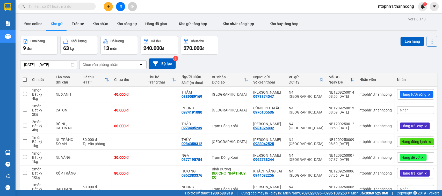
click at [344, 48] on div "Đơn hàng 9 đơn Khối lượng 63 kg Số lượng 13 món Đã thu 240.000 đ Chưa thu 270.0…" at bounding box center [228, 45] width 417 height 19
click at [108, 4] on button at bounding box center [108, 6] width 9 height 9
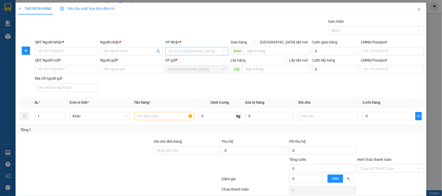
click at [176, 51] on input "search" at bounding box center [195, 51] width 53 height 8
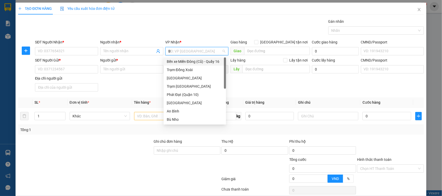
type input "BU"
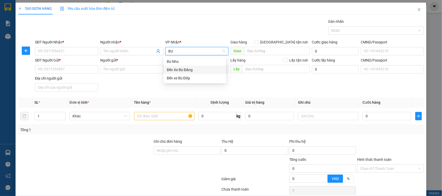
click at [184, 70] on div "Bến Xe Bù Đăng" at bounding box center [195, 70] width 56 height 6
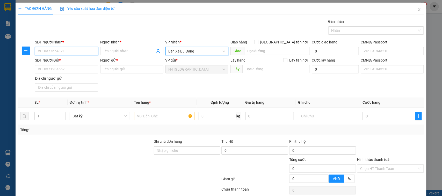
click at [63, 52] on input "SĐT Người Nhận *" at bounding box center [66, 51] width 63 height 8
paste input "0354824736"
type input "0354824736"
click at [109, 51] on input "Người nhận *" at bounding box center [129, 51] width 52 height 6
type input "VAN TOAN"
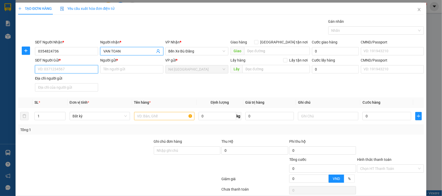
click at [74, 70] on input "SĐT Người Gửi *" at bounding box center [66, 69] width 63 height 8
paste input "0938261725"
type input "0938261725"
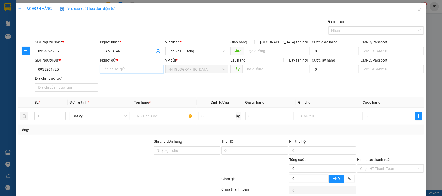
click at [104, 70] on input "Người gửi *" at bounding box center [131, 69] width 63 height 8
type input "[PERSON_NAME]"
click at [207, 117] on input "0" at bounding box center [218, 116] width 38 height 8
click at [163, 117] on input "text" at bounding box center [164, 116] width 60 height 8
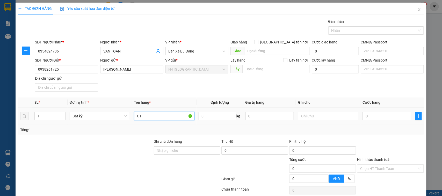
type input "C"
type input "A"
type input "CATON"
type input "20"
click at [161, 185] on div at bounding box center [120, 180] width 204 height 10
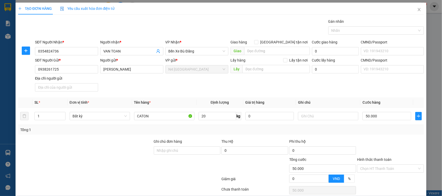
type input "50.000"
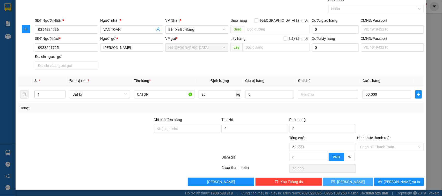
click at [335, 181] on icon "save" at bounding box center [334, 182] width 4 height 4
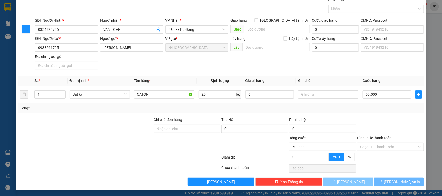
type input "0"
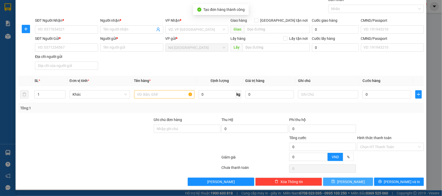
scroll to position [0, 0]
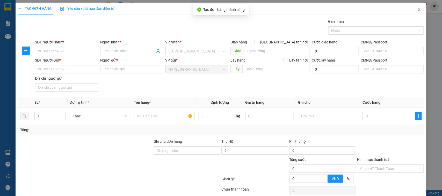
click at [417, 8] on icon "close" at bounding box center [419, 10] width 4 height 4
